Goal: Information Seeking & Learning: Learn about a topic

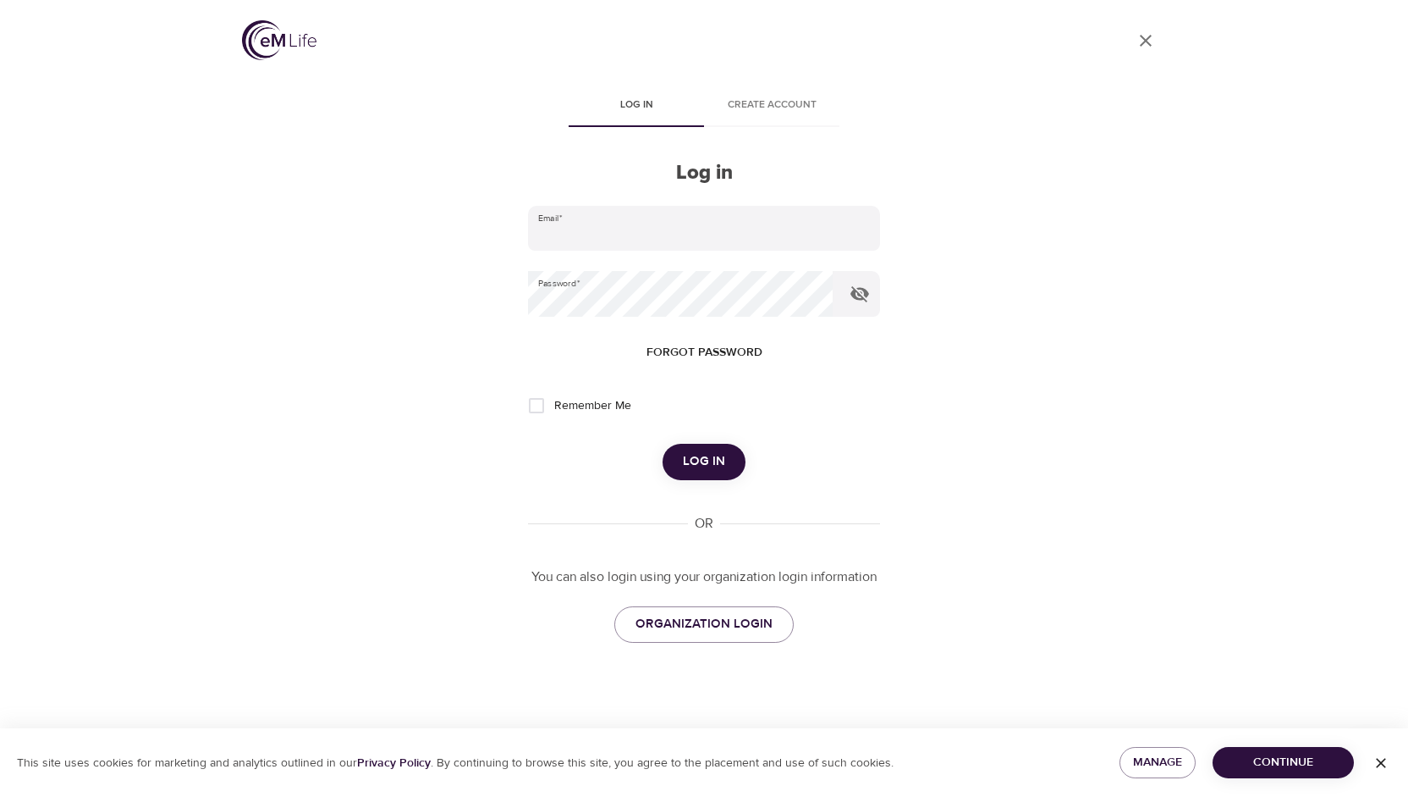
type input "[EMAIL_ADDRESS][DOMAIN_NAME]"
click at [697, 461] on span "Log in" at bounding box center [704, 461] width 42 height 22
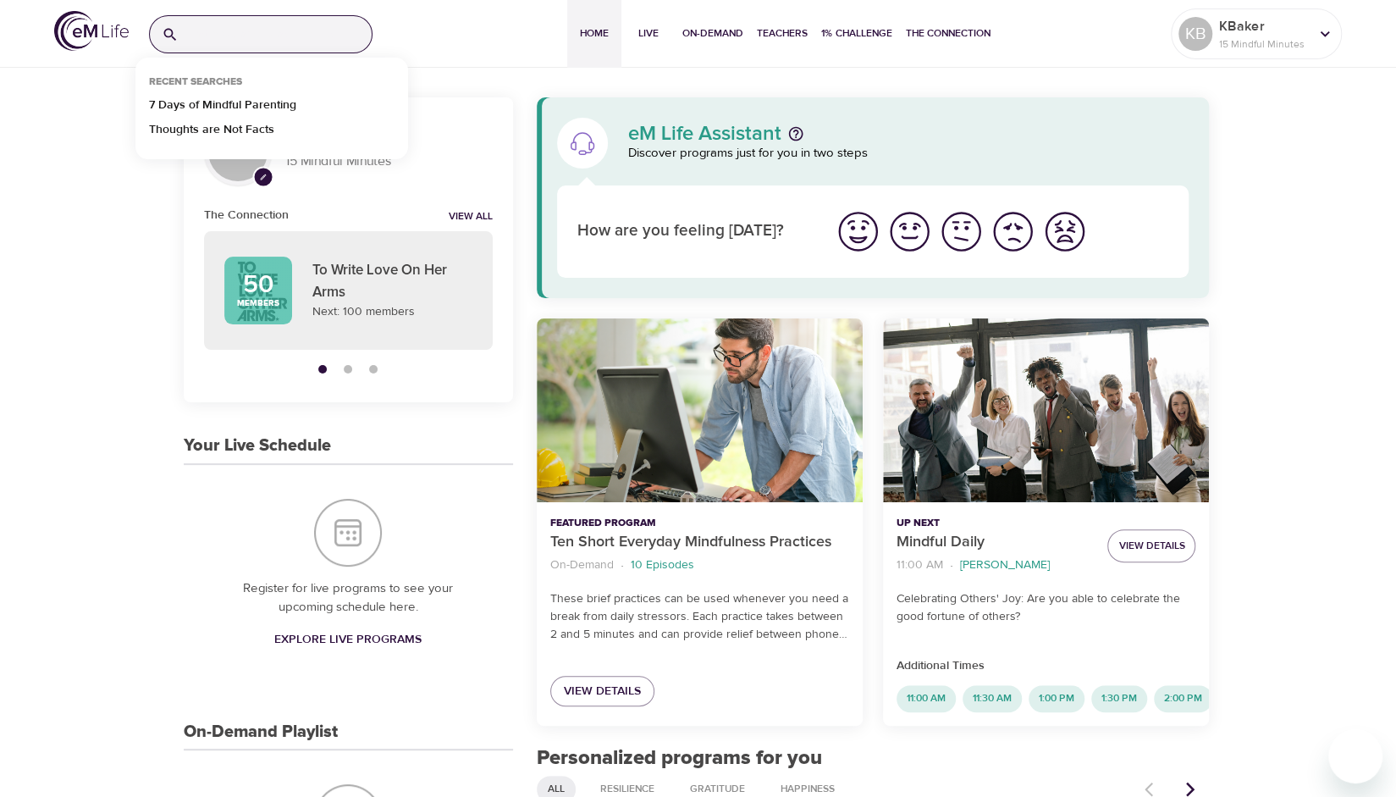
click at [318, 38] on input "search" at bounding box center [278, 34] width 186 height 36
paste input "Flourish This Fall Season"
type input "Flourish T"
click at [248, 123] on p "7 Days of Flourishing and Joy" at bounding box center [227, 133] width 157 height 25
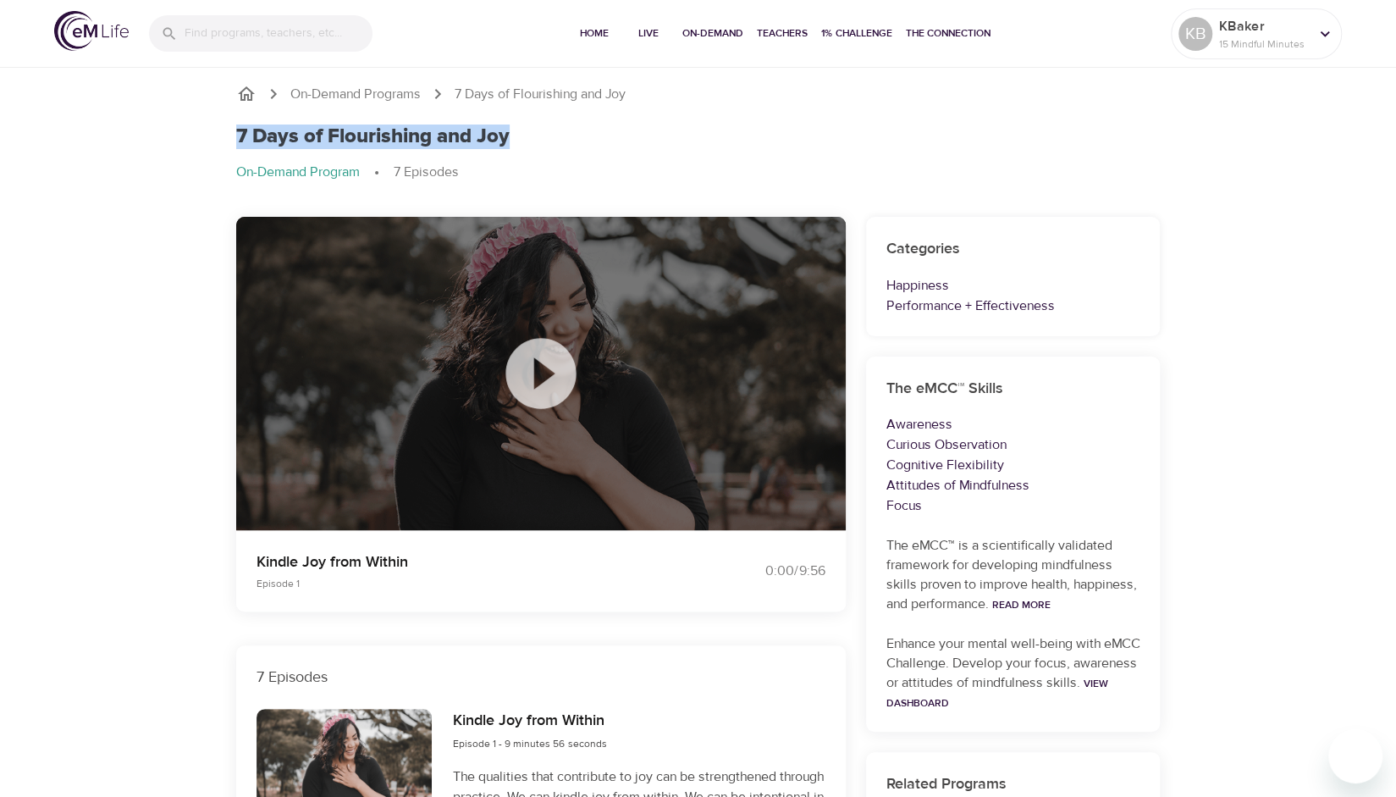
drag, startPoint x: 234, startPoint y: 133, endPoint x: 510, endPoint y: 141, distance: 276.9
click at [510, 141] on div "7 Days of Flourishing and Joy On-Demand Program 7 Episodes" at bounding box center [698, 160] width 945 height 92
copy h1 "7 Days of Flourishing and Joy"
